Goal: Information Seeking & Learning: Find specific fact

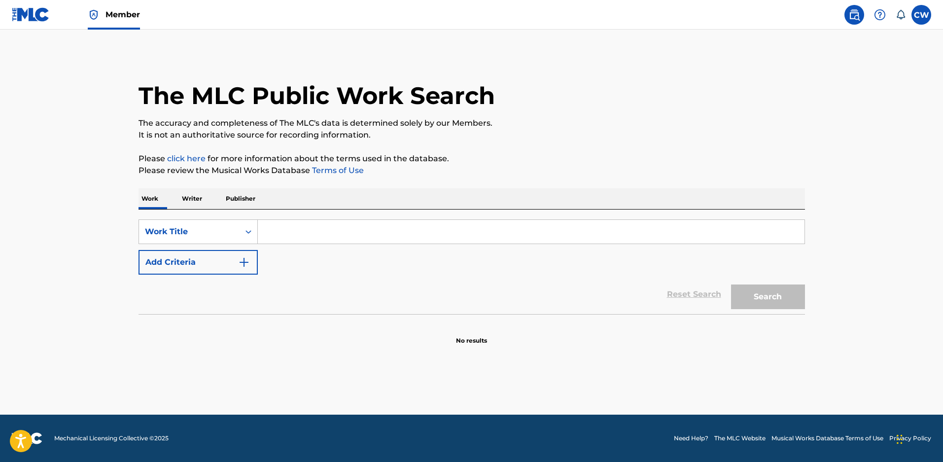
click at [278, 238] on input "Search Form" at bounding box center [531, 232] width 547 height 24
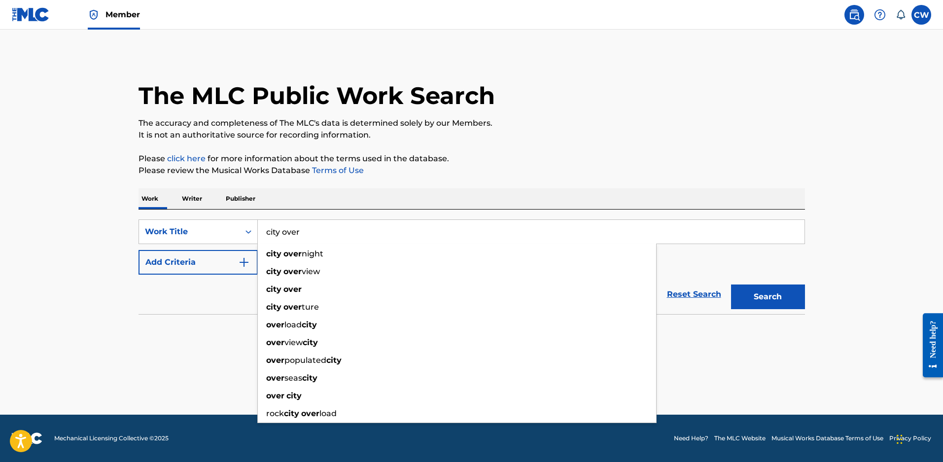
type input "city over"
click at [731, 284] on button "Search" at bounding box center [768, 296] width 74 height 25
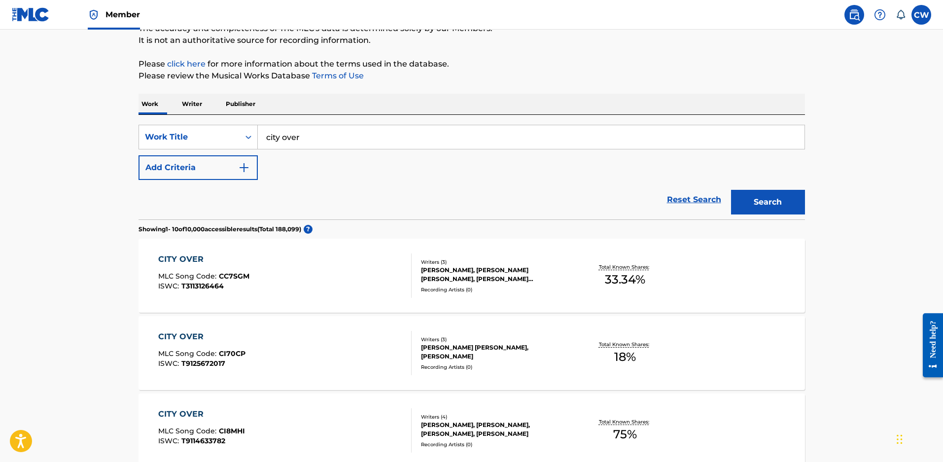
scroll to position [99, 0]
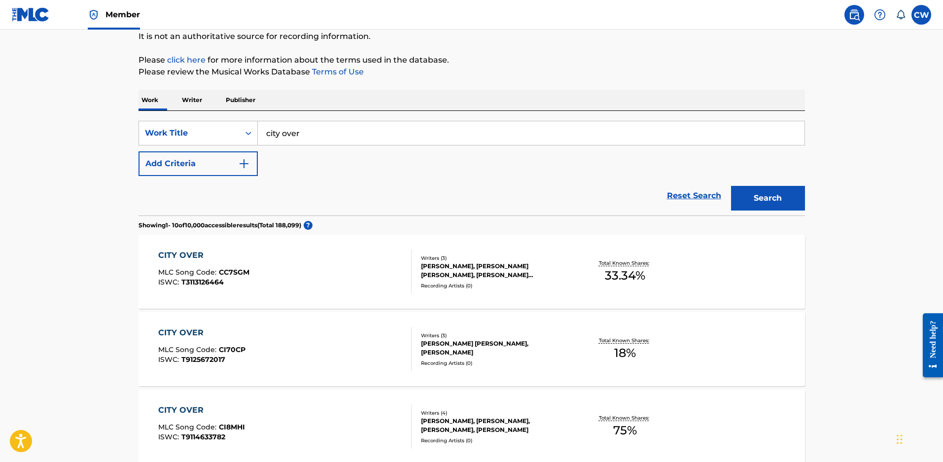
click at [516, 280] on div "[PERSON_NAME], [PERSON_NAME] [PERSON_NAME], [PERSON_NAME] [PERSON_NAME]" at bounding box center [495, 271] width 149 height 18
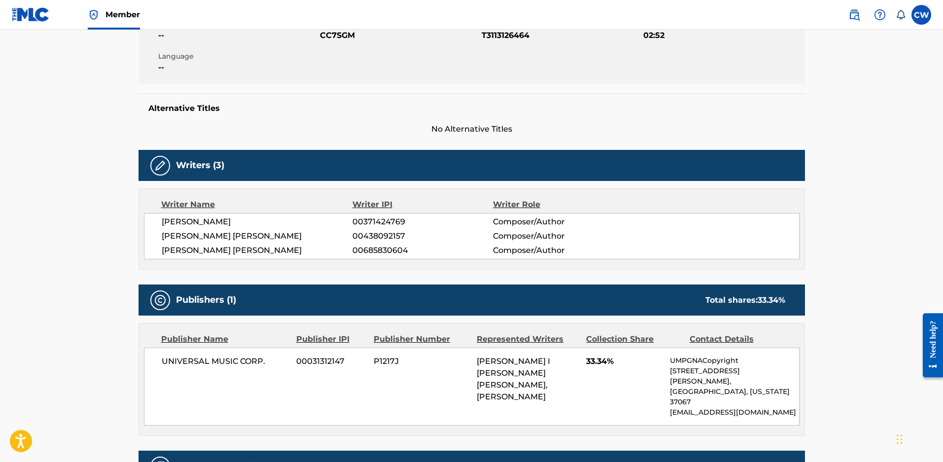
scroll to position [311, 0]
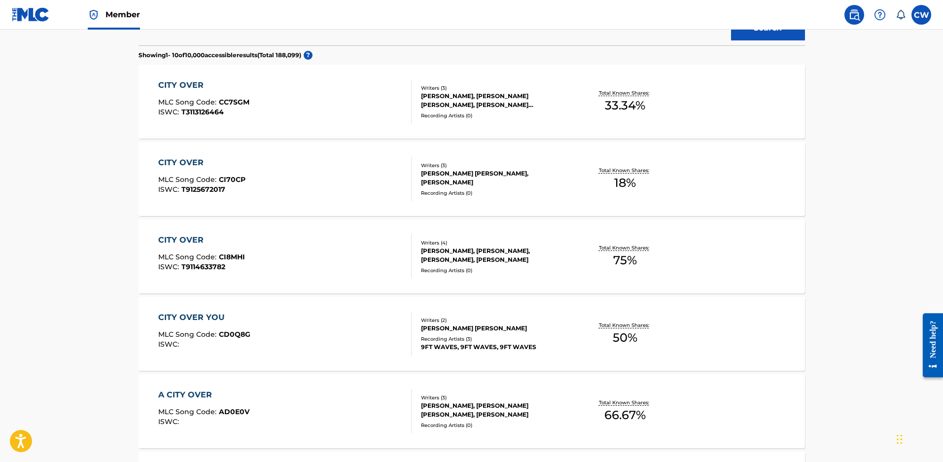
scroll to position [99, 0]
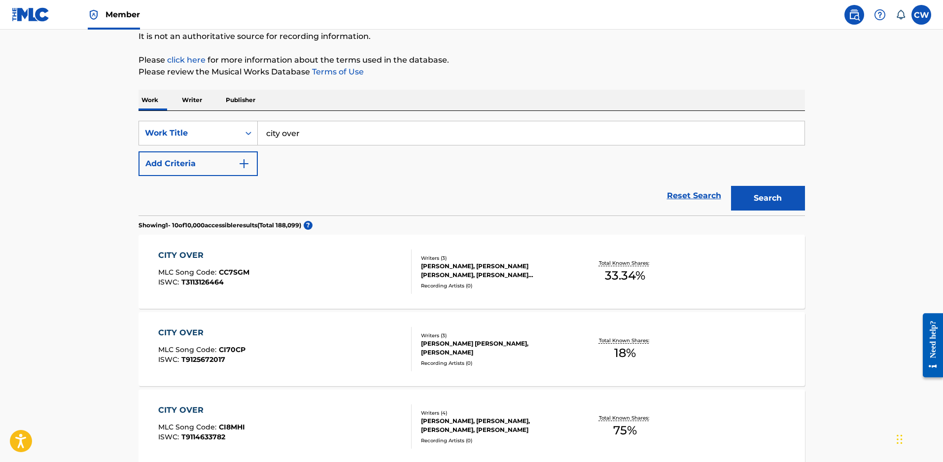
click at [481, 270] on div "[PERSON_NAME], [PERSON_NAME] [PERSON_NAME], [PERSON_NAME] [PERSON_NAME]" at bounding box center [495, 271] width 149 height 18
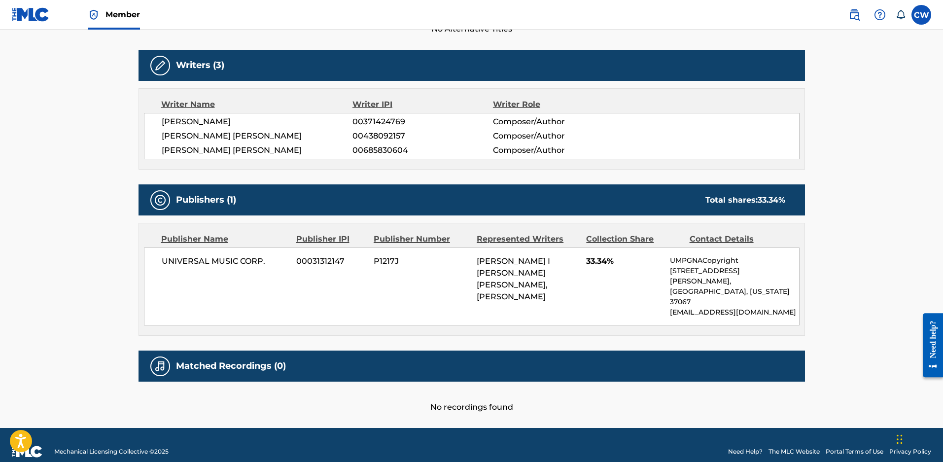
scroll to position [311, 0]
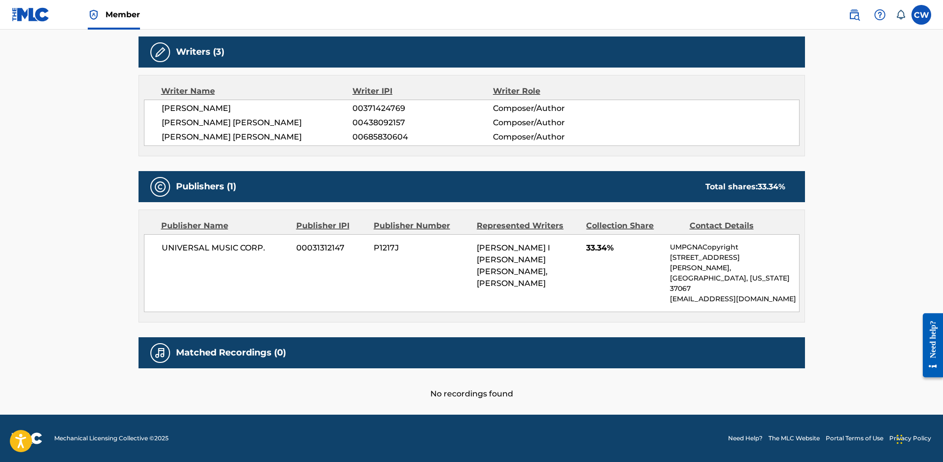
scroll to position [99, 0]
